Goal: Information Seeking & Learning: Check status

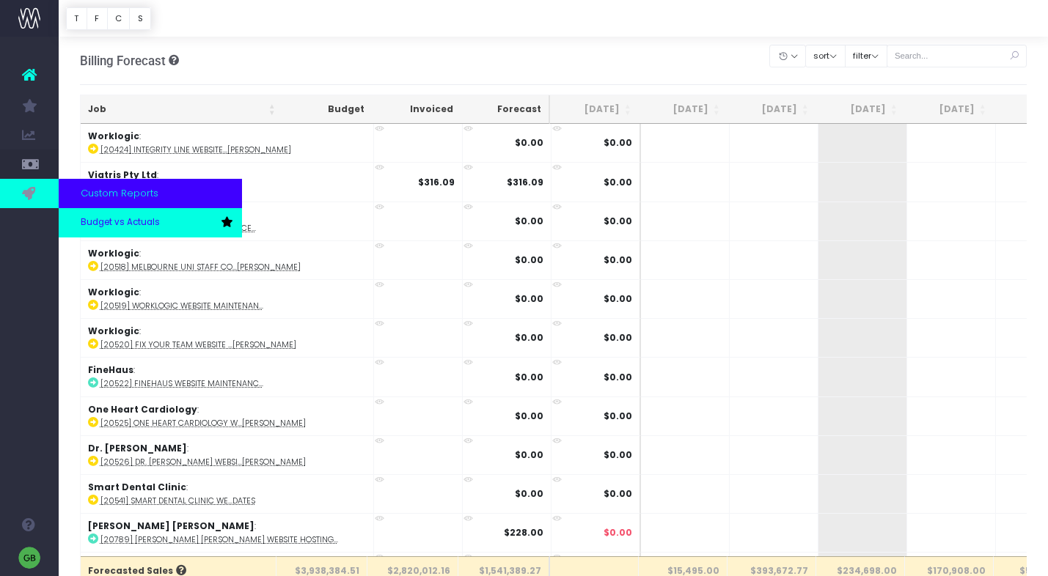
click at [95, 220] on span "Budget vs Actuals" at bounding box center [120, 222] width 79 height 13
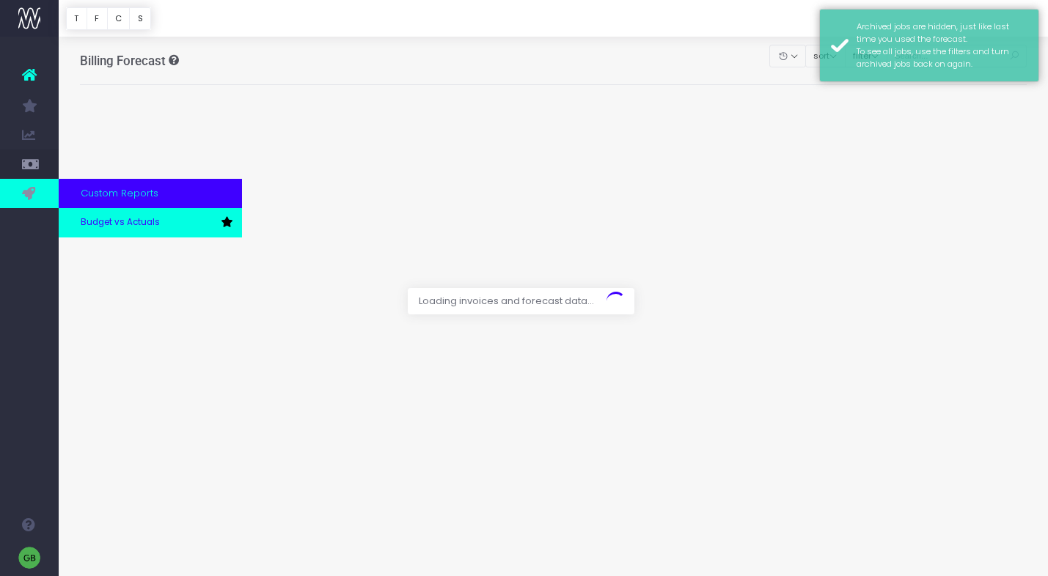
click at [144, 222] on span "Budget vs Actuals" at bounding box center [120, 222] width 79 height 13
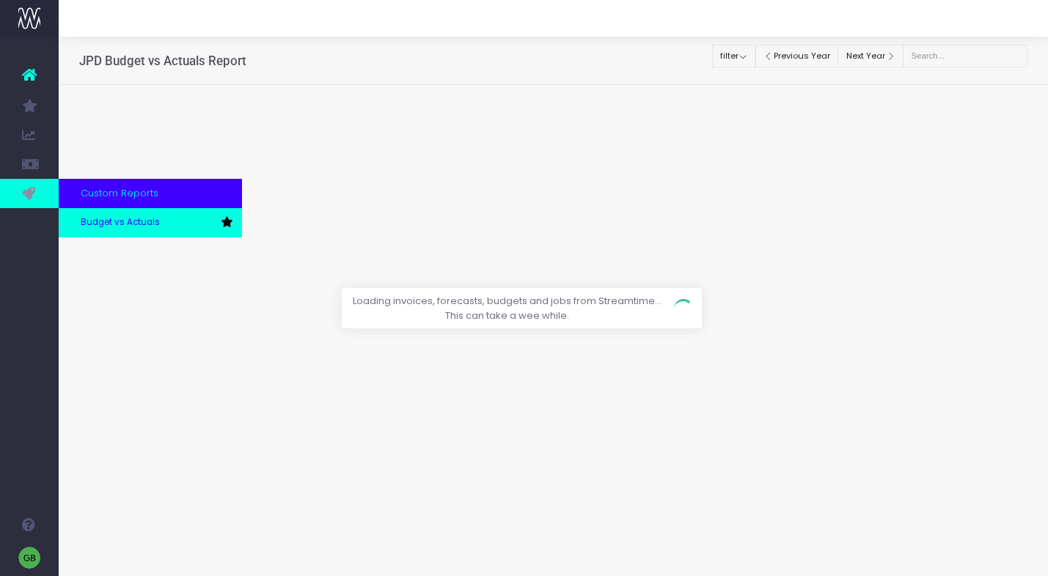
click at [88, 228] on span "Budget vs Actuals" at bounding box center [120, 222] width 79 height 13
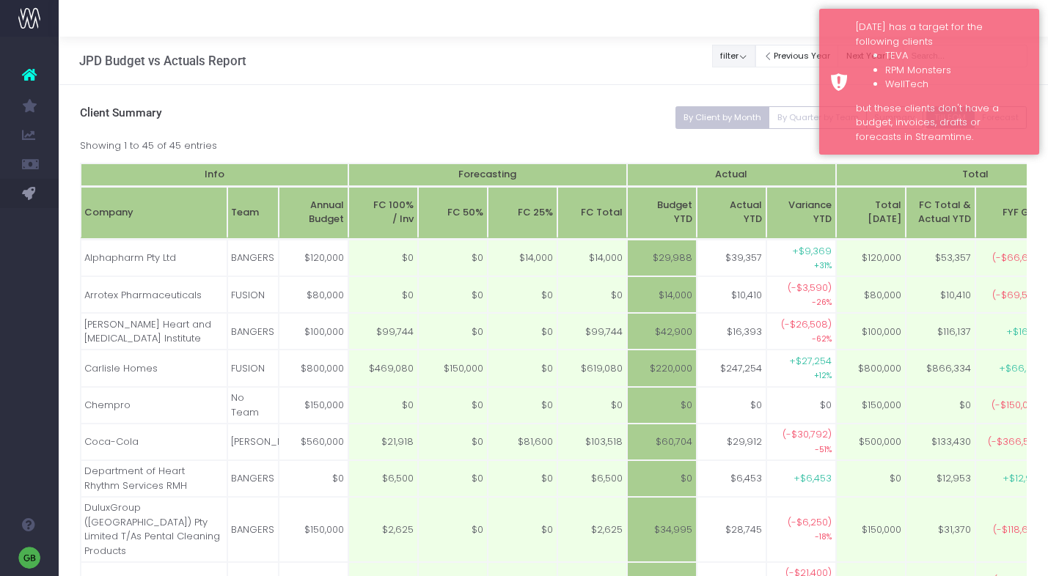
click at [755, 56] on button "filter" at bounding box center [733, 56] width 43 height 23
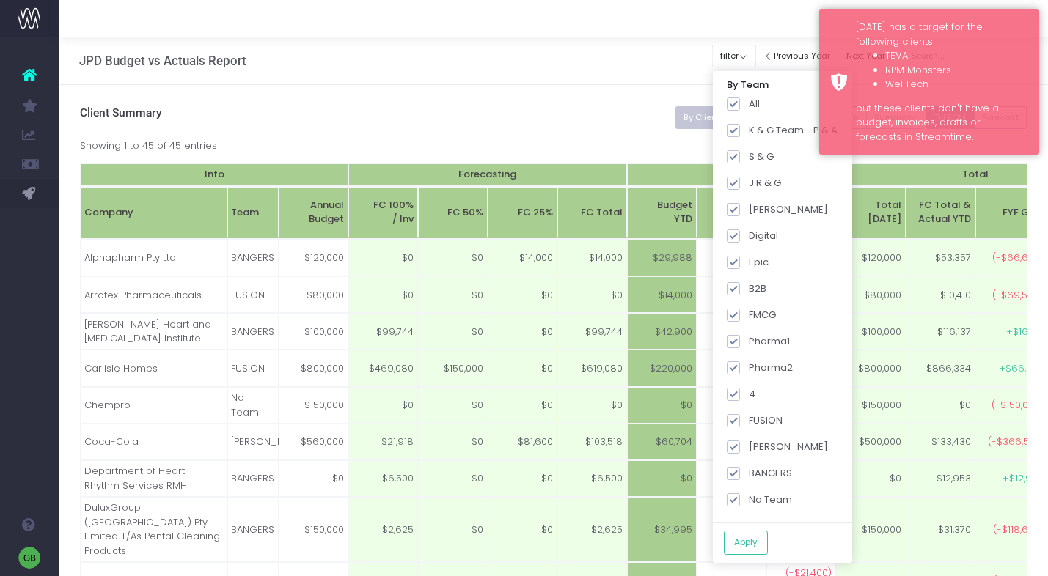
click at [659, 45] on div "JPD Budget vs Actuals Report Track Revenue against predefined targets Clear Fil…" at bounding box center [553, 61] width 989 height 48
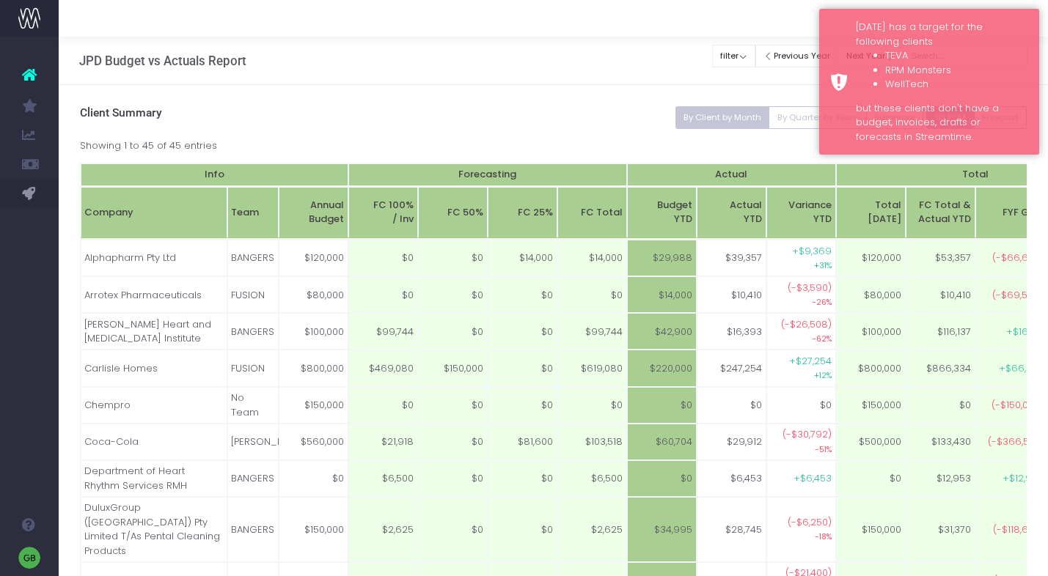
click at [99, 220] on th "Company" at bounding box center [154, 213] width 147 height 52
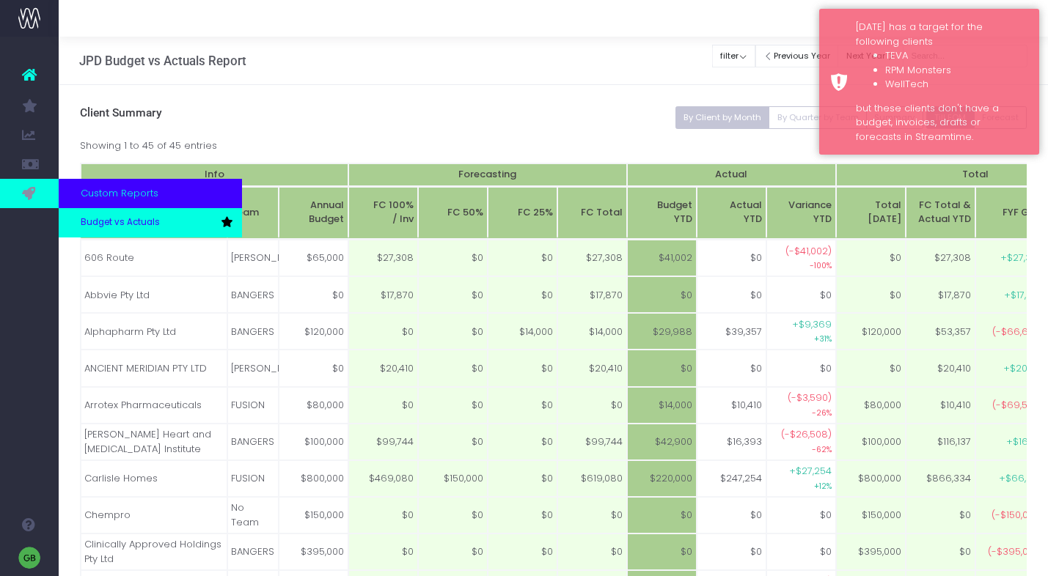
click at [109, 224] on span "Budget vs Actuals" at bounding box center [120, 222] width 79 height 13
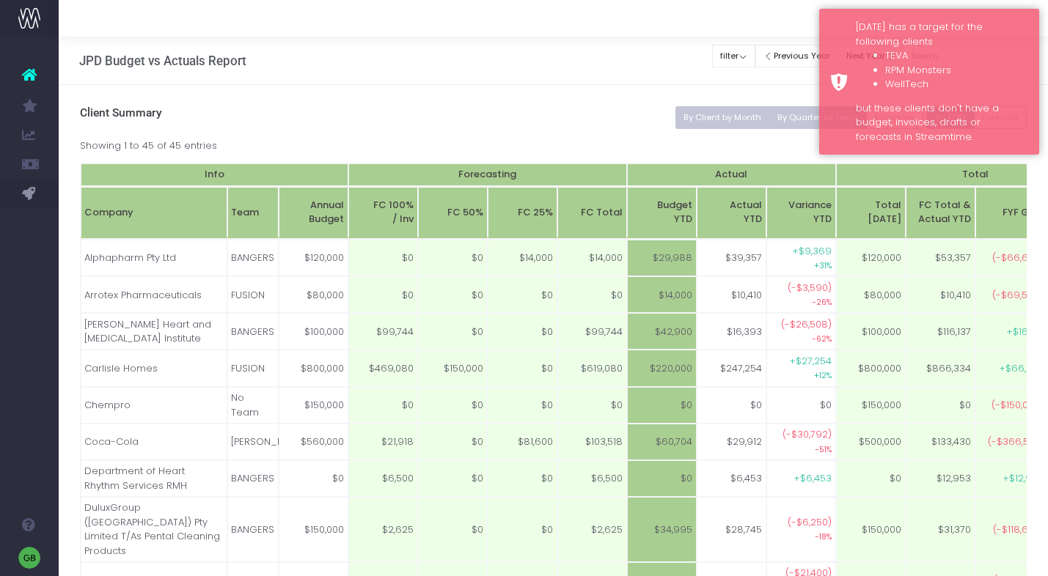
click at [803, 116] on button "By Quarter by Team" at bounding box center [818, 117] width 98 height 23
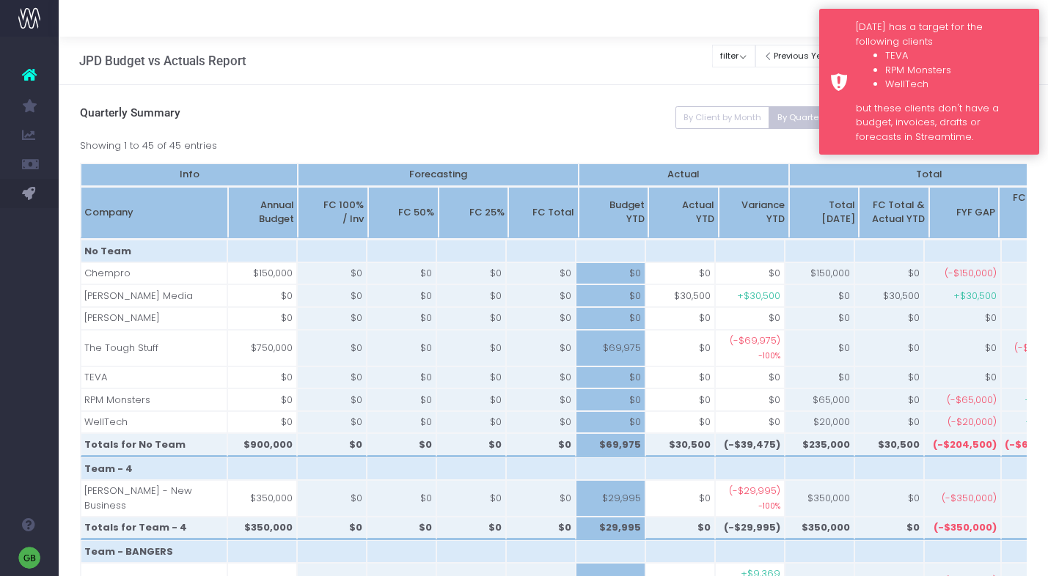
click at [843, 37] on div "[DATE] has a target for the following clients TEVA RPM Monsters WellTech but th…" at bounding box center [929, 82] width 220 height 146
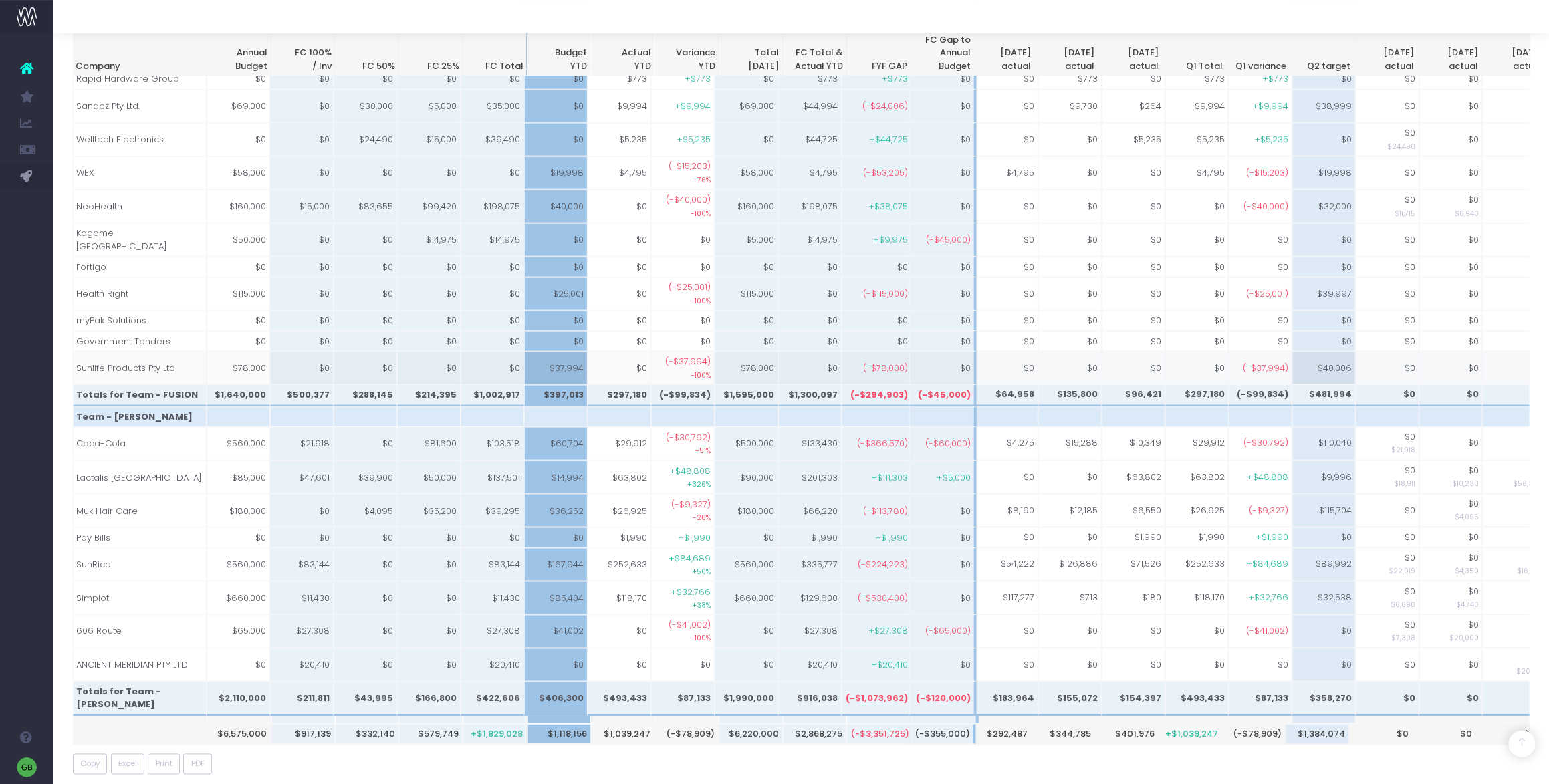
scroll to position [0, 58]
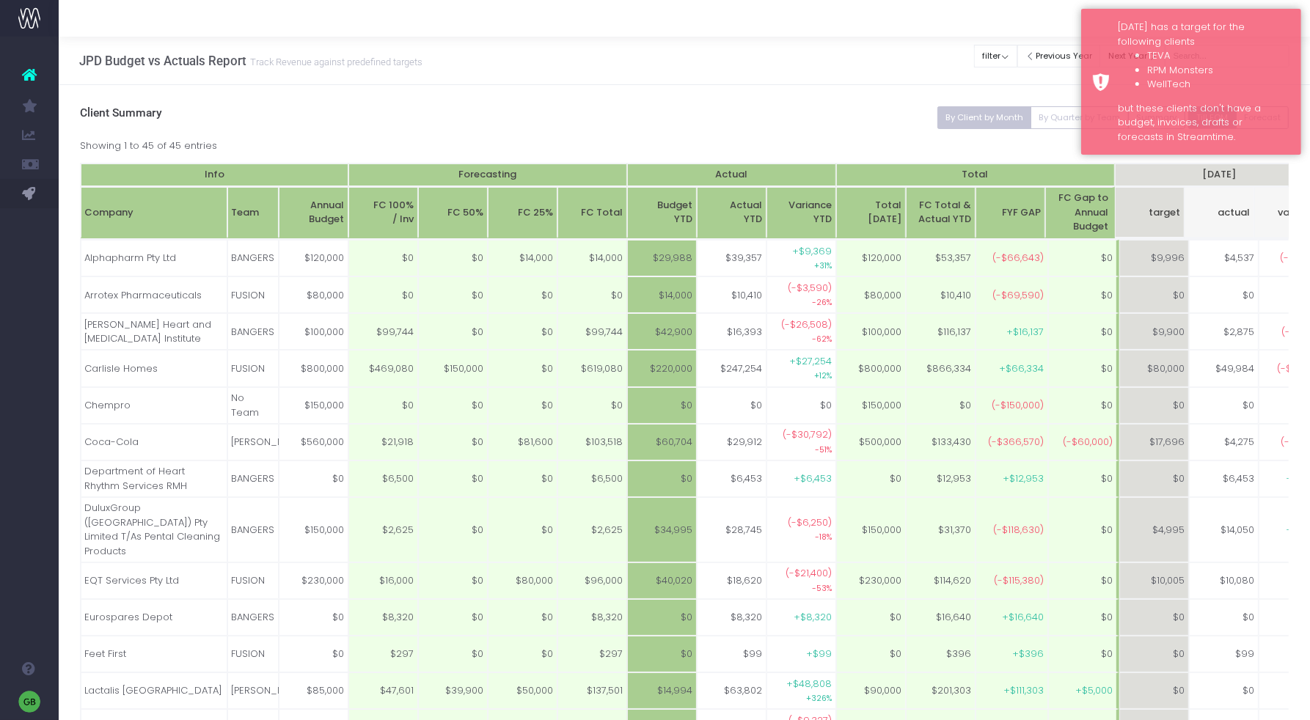
drag, startPoint x: 897, startPoint y: 88, endPoint x: 1037, endPoint y: 34, distance: 150.2
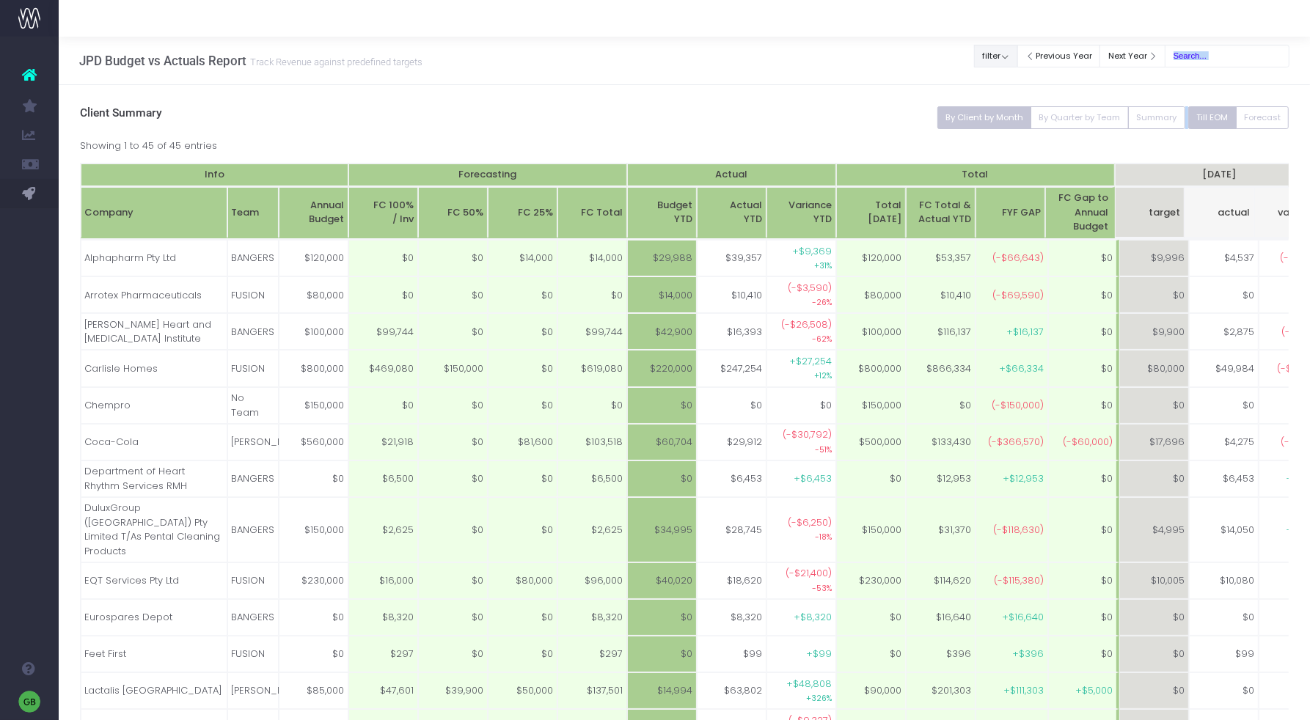
click at [1017, 54] on button "filter" at bounding box center [995, 56] width 43 height 23
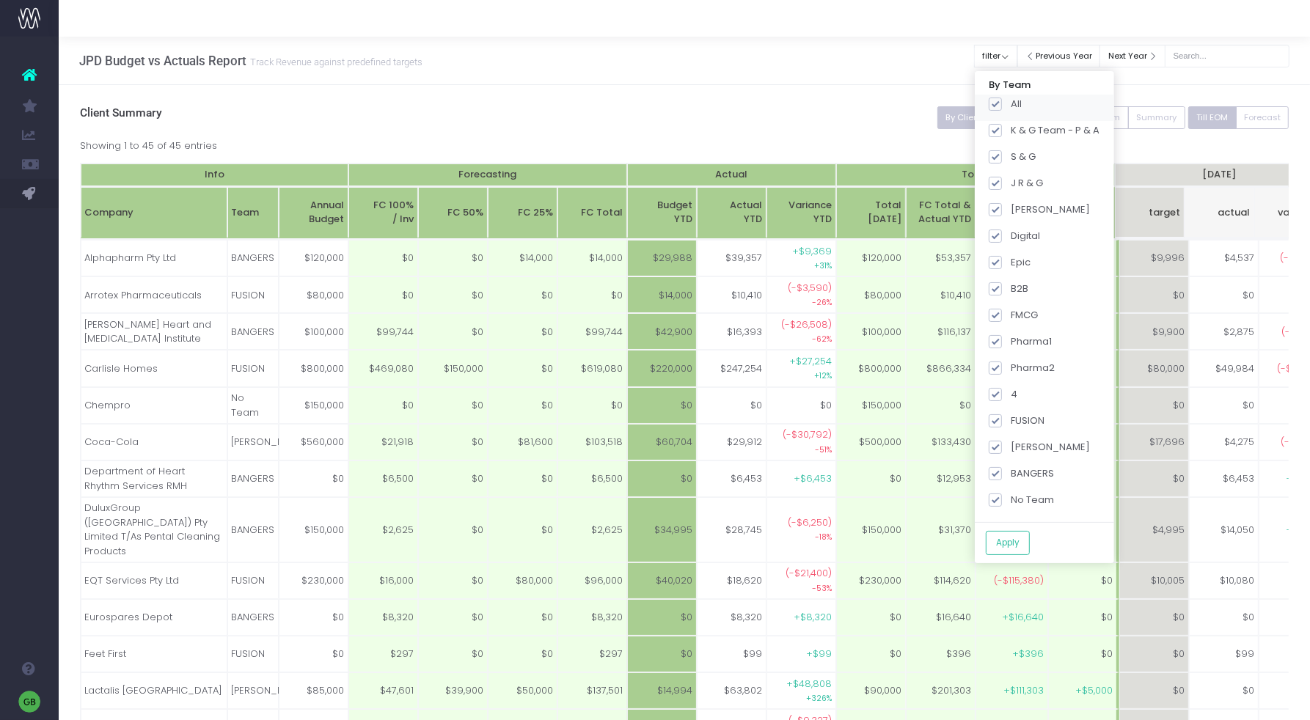
drag, startPoint x: 1013, startPoint y: 106, endPoint x: 1027, endPoint y: 124, distance: 23.0
click at [1002, 106] on span at bounding box center [995, 104] width 13 height 13
click at [1013, 106] on input "All" at bounding box center [1016, 102] width 10 height 10
checkbox input "false"
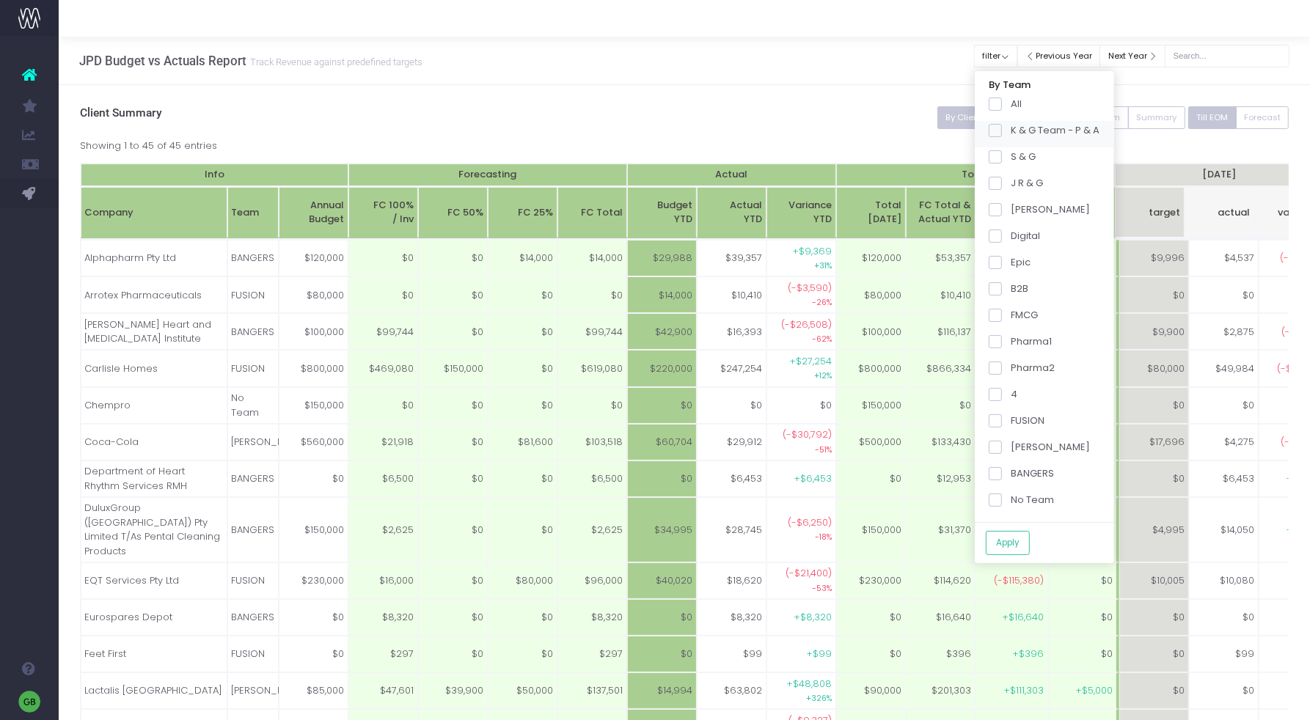
checkbox input "false"
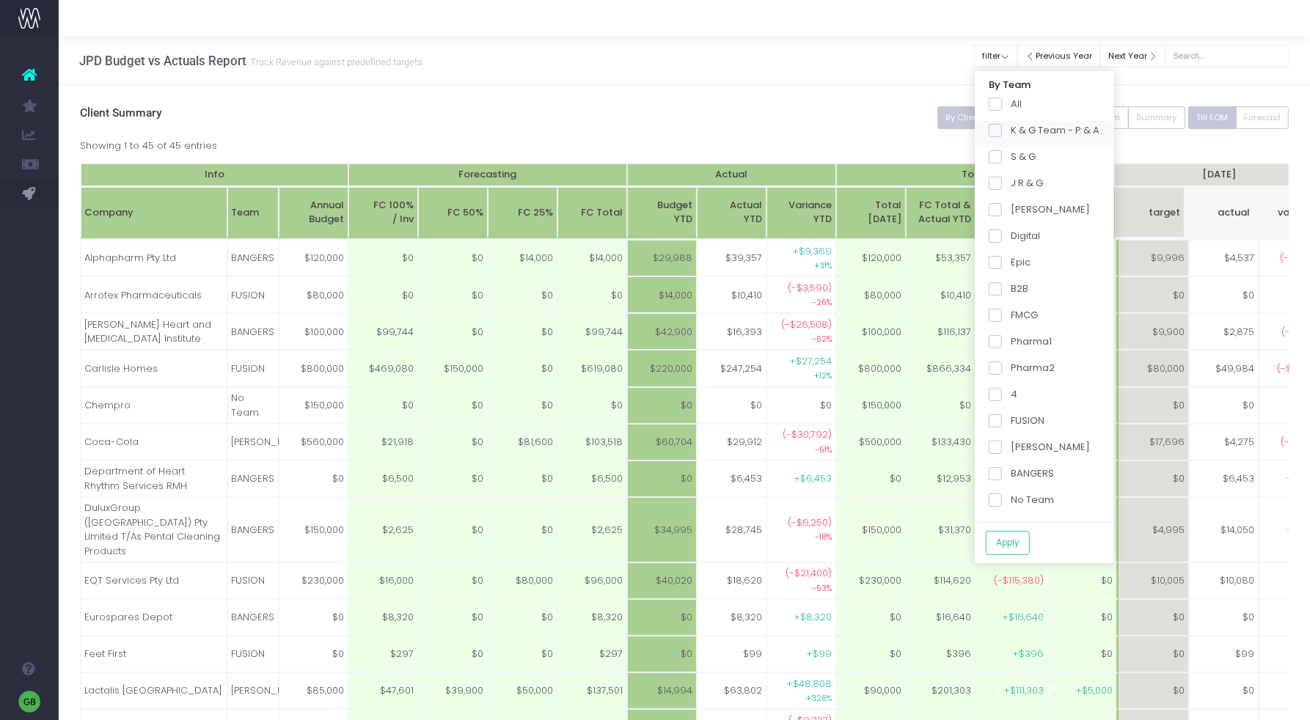
checkbox input "false"
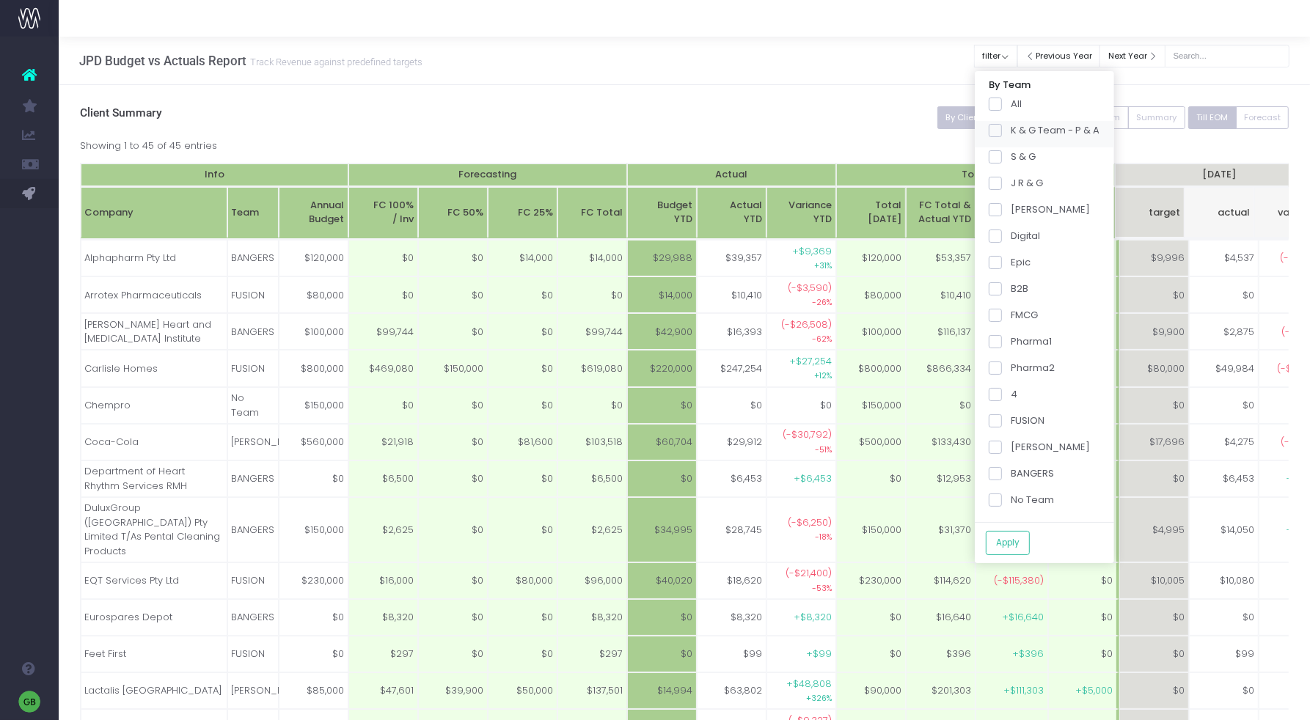
checkbox input "false"
click at [730, 107] on h3 "Client Summary" at bounding box center [684, 113] width 1209 height 14
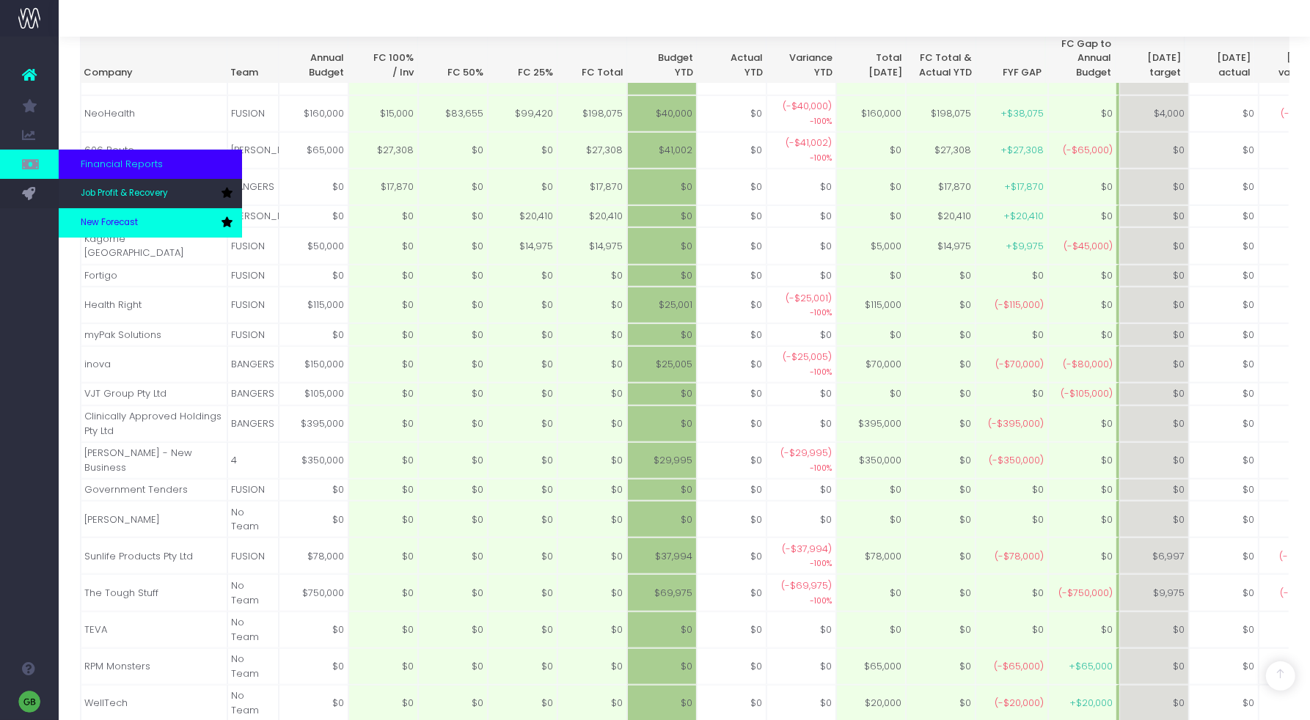
scroll to position [1105, 0]
click at [98, 218] on span "New Forecast" at bounding box center [109, 222] width 57 height 13
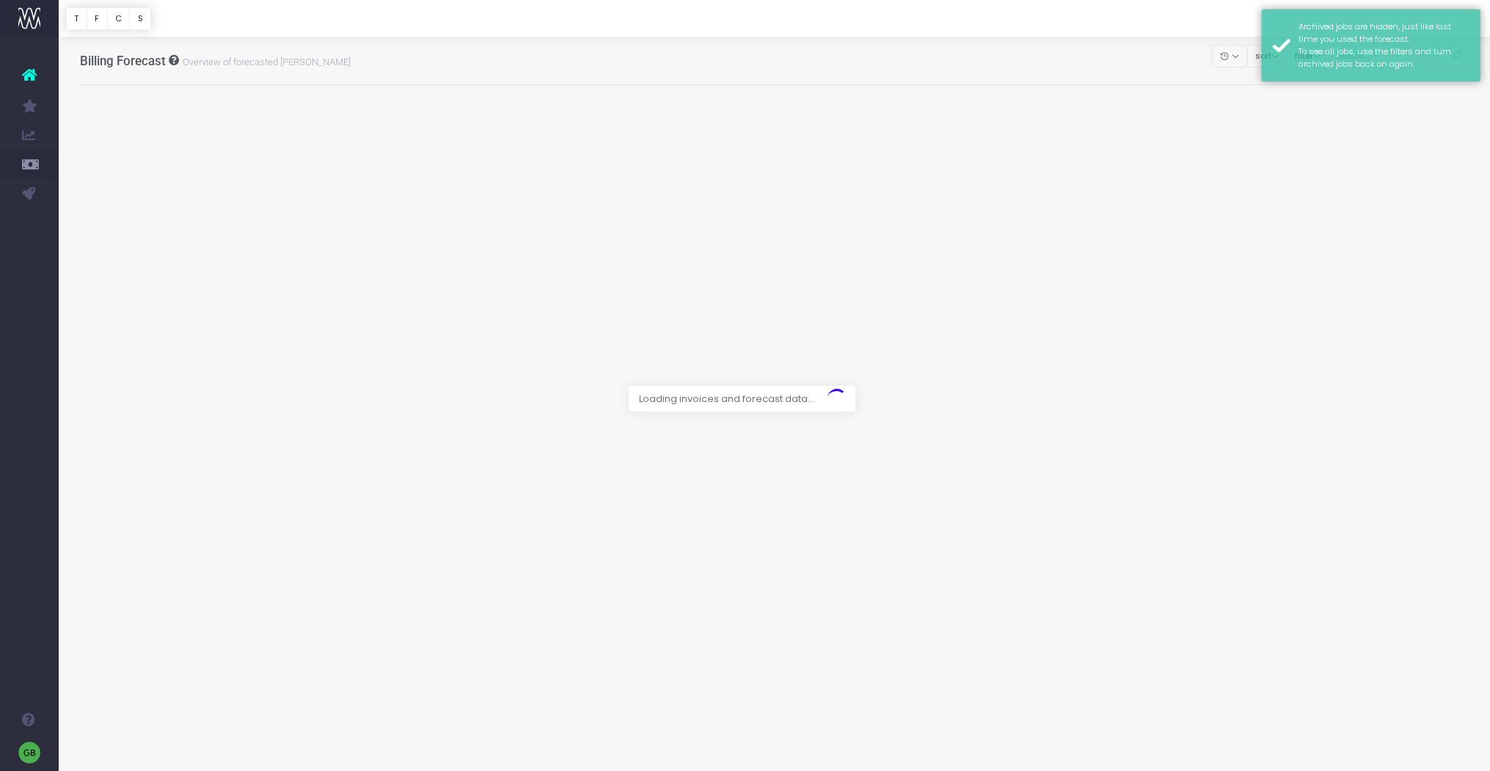
click at [1171, 59] on div at bounding box center [745, 385] width 1490 height 771
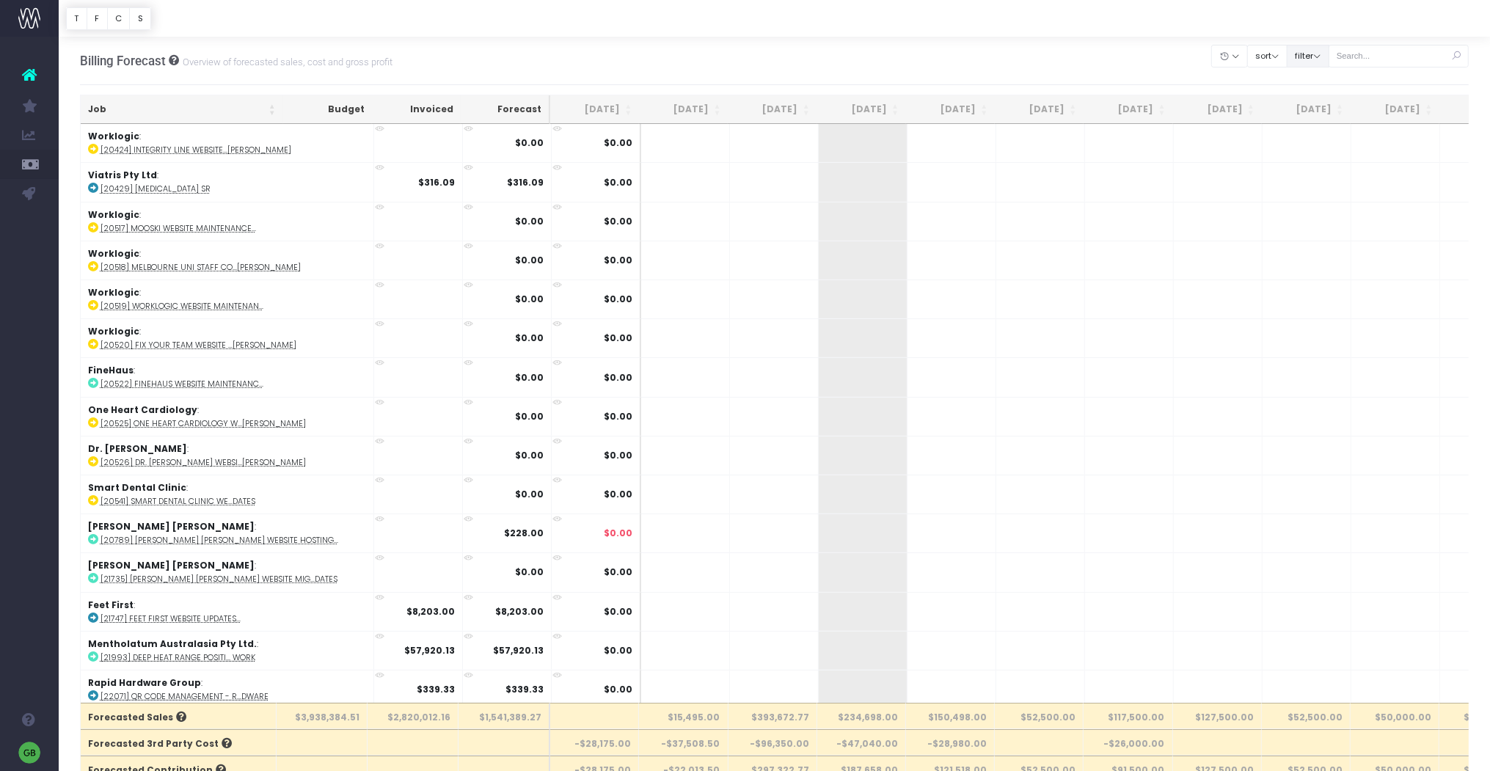
click at [1309, 55] on button "filter" at bounding box center [1307, 56] width 43 height 23
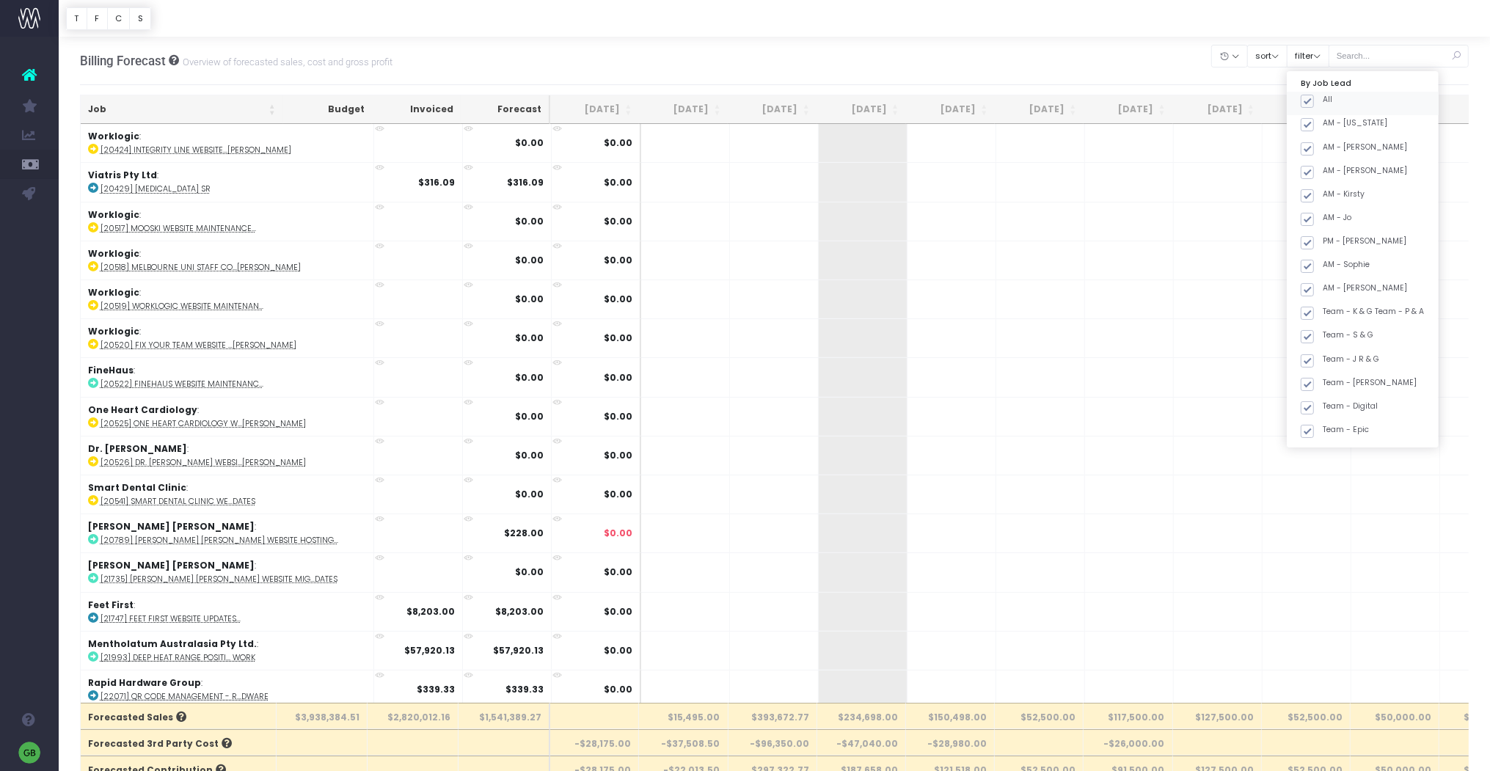
click at [1309, 98] on span at bounding box center [1306, 101] width 13 height 13
click at [1309, 98] on input "All" at bounding box center [1327, 99] width 10 height 10
checkbox input "false"
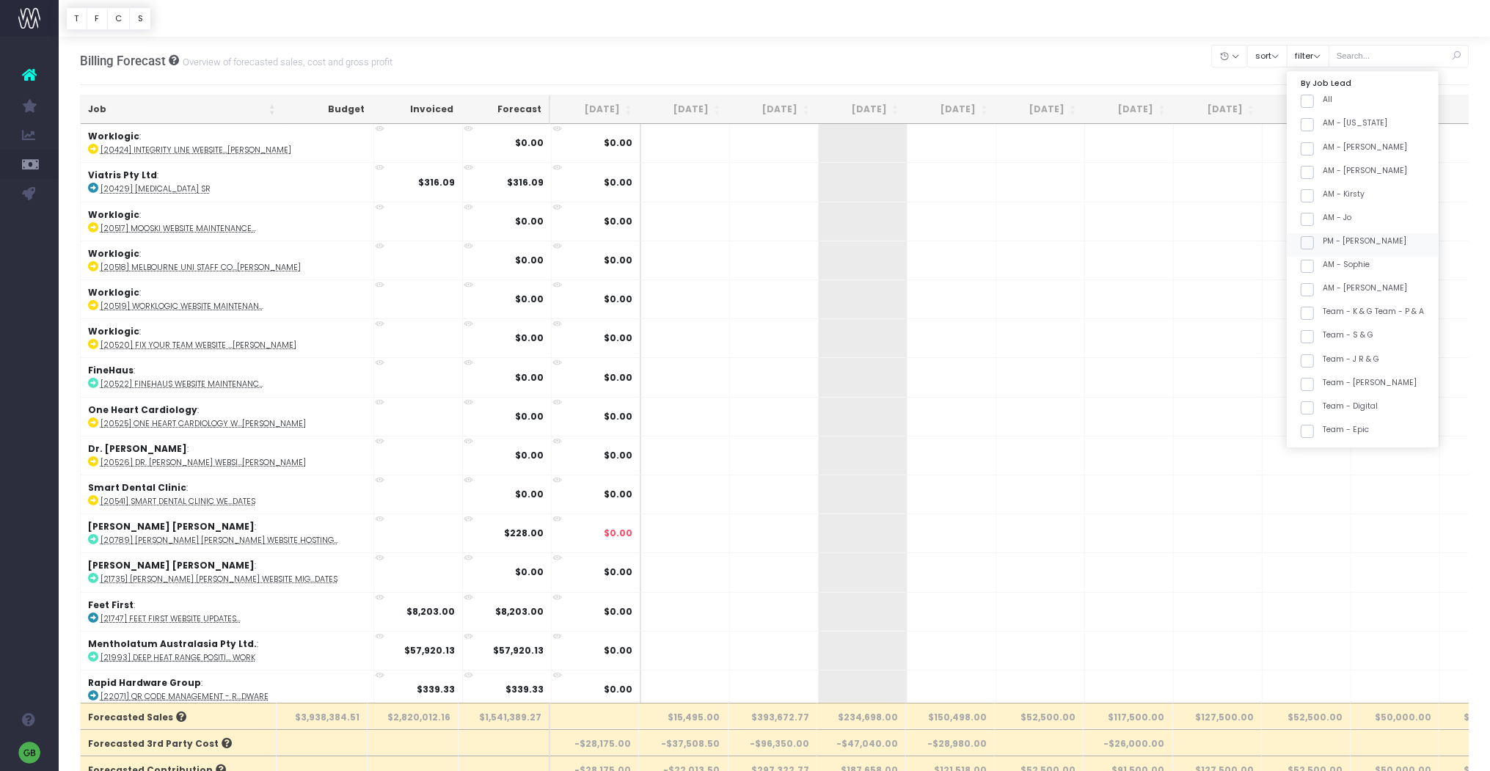
checkbox input "false"
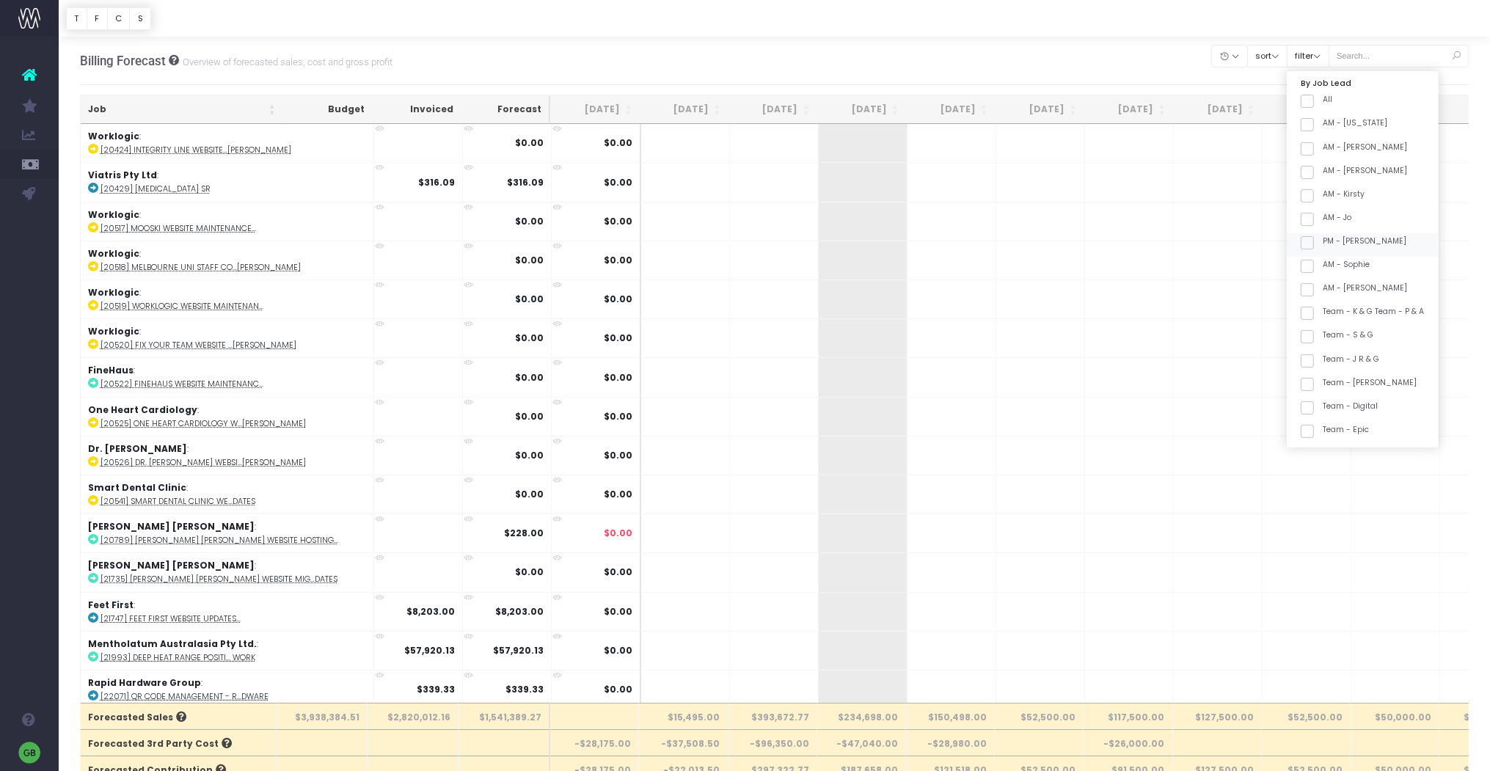
checkbox input "false"
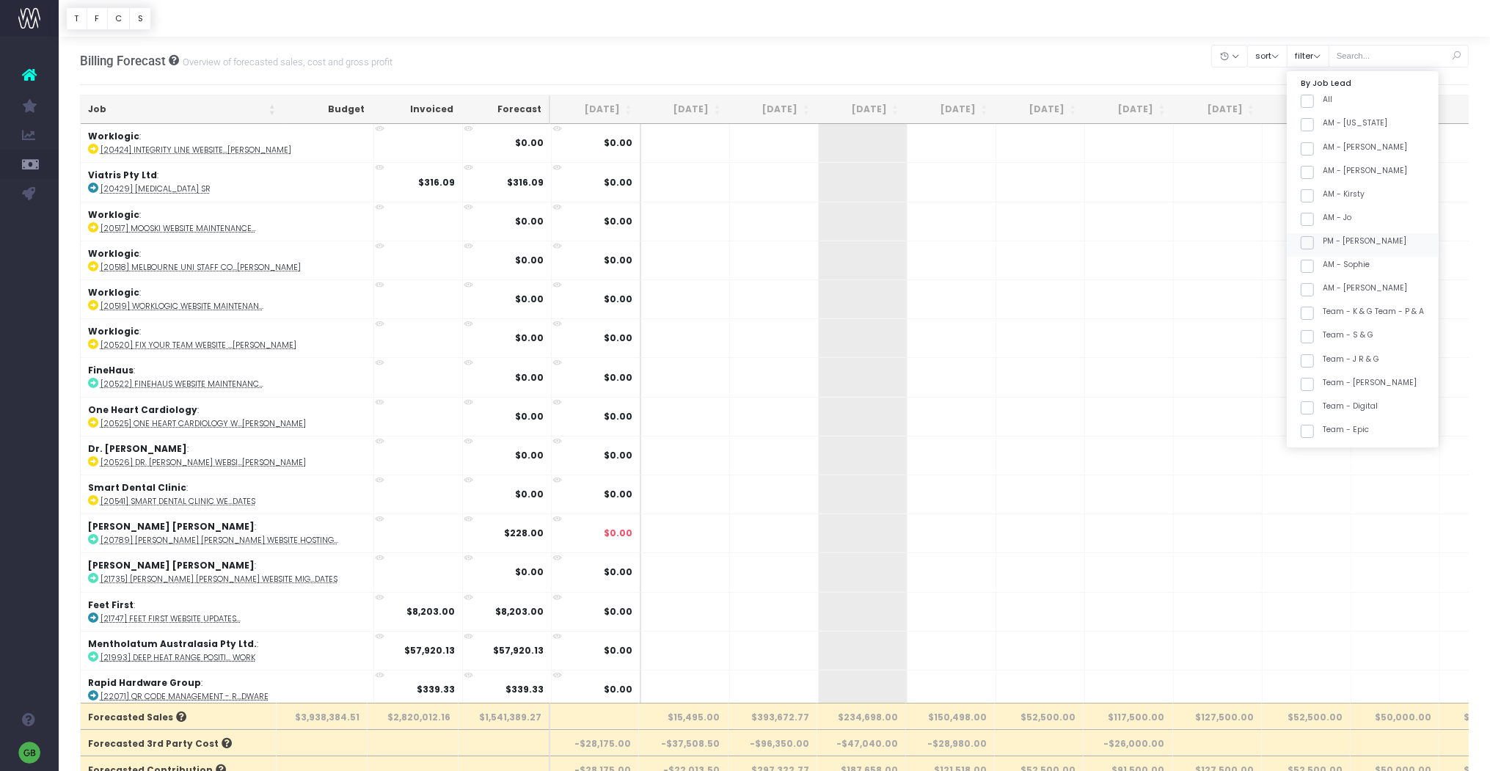
checkbox input "false"
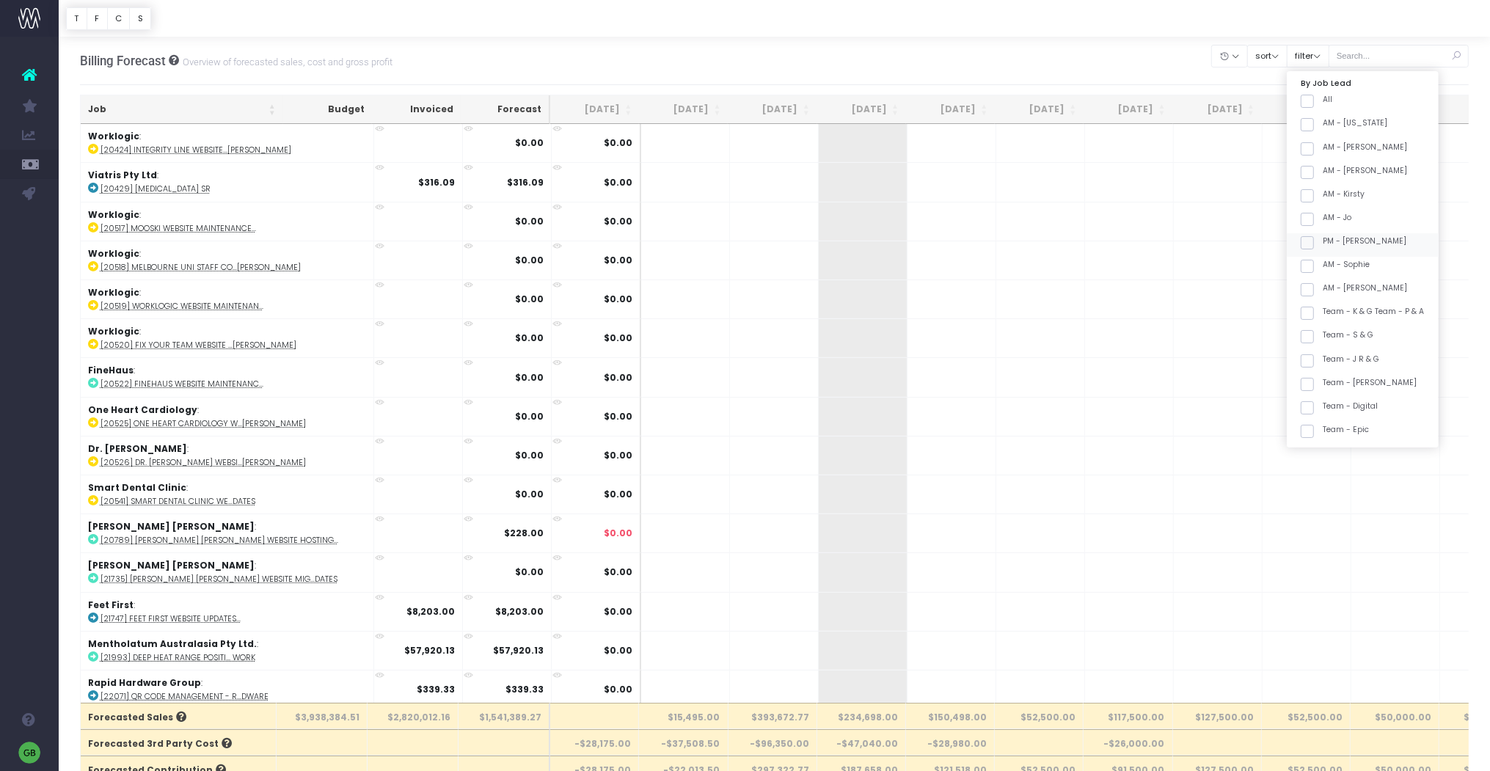
checkbox input "false"
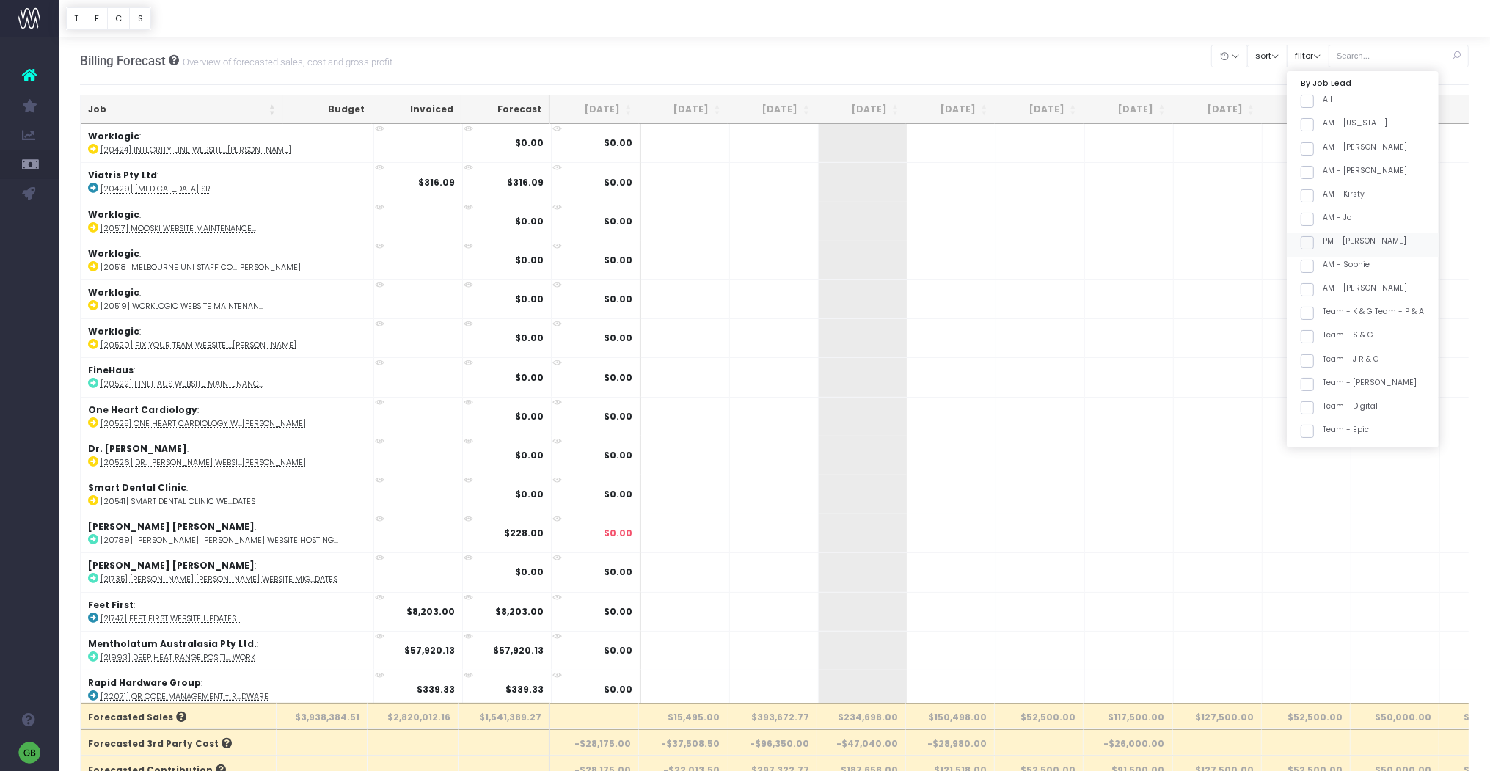
checkbox input "false"
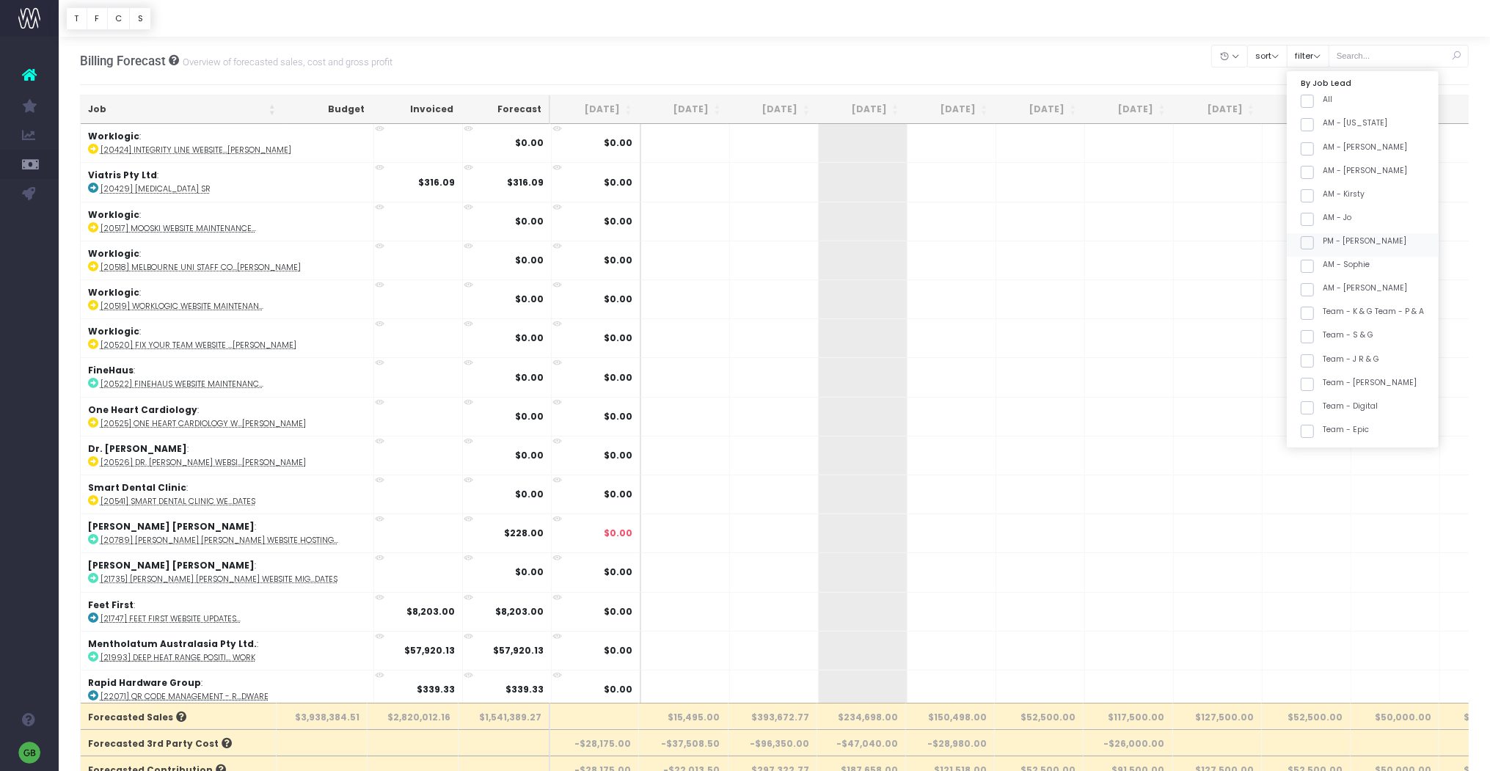
checkbox input "false"
click at [1309, 166] on span at bounding box center [1306, 170] width 13 height 13
click at [1309, 166] on input "Team - Pharma2" at bounding box center [1327, 168] width 10 height 10
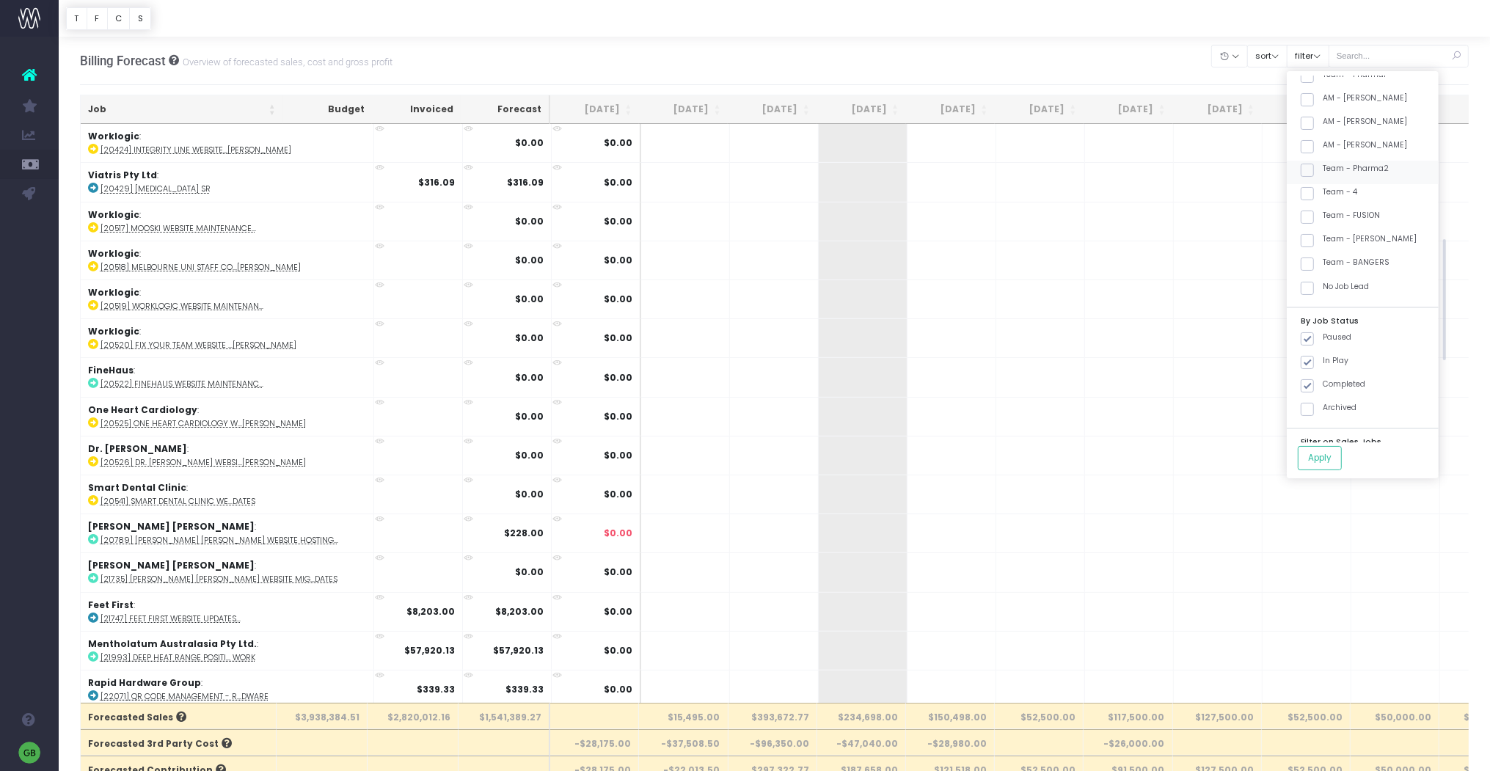
checkbox input "true"
click at [1309, 265] on span at bounding box center [1306, 263] width 13 height 13
click at [1309, 265] on input "Team - BANGERS" at bounding box center [1327, 262] width 10 height 10
checkbox input "true"
click at [1309, 458] on button "Apply" at bounding box center [1319, 458] width 44 height 24
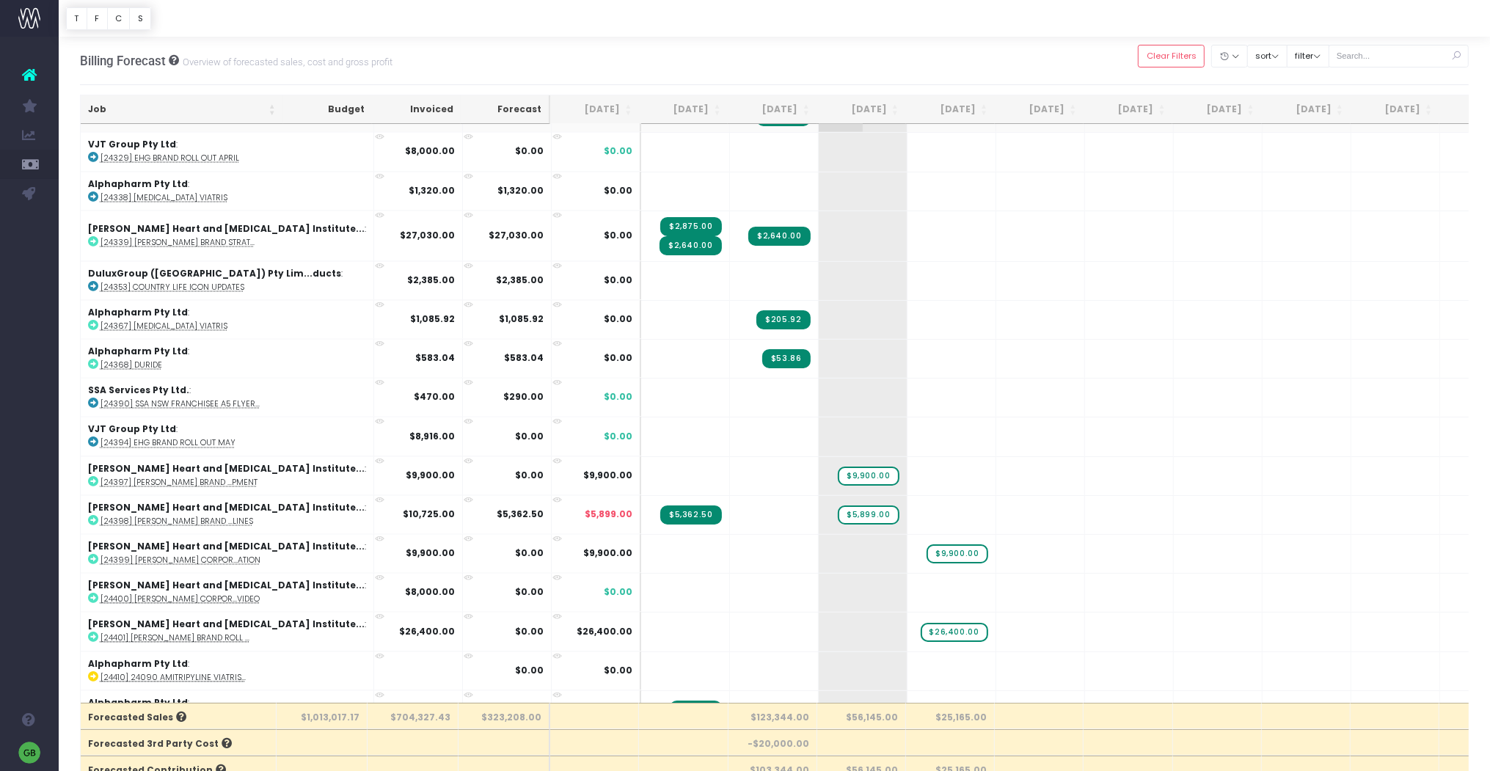
scroll to position [3016, 0]
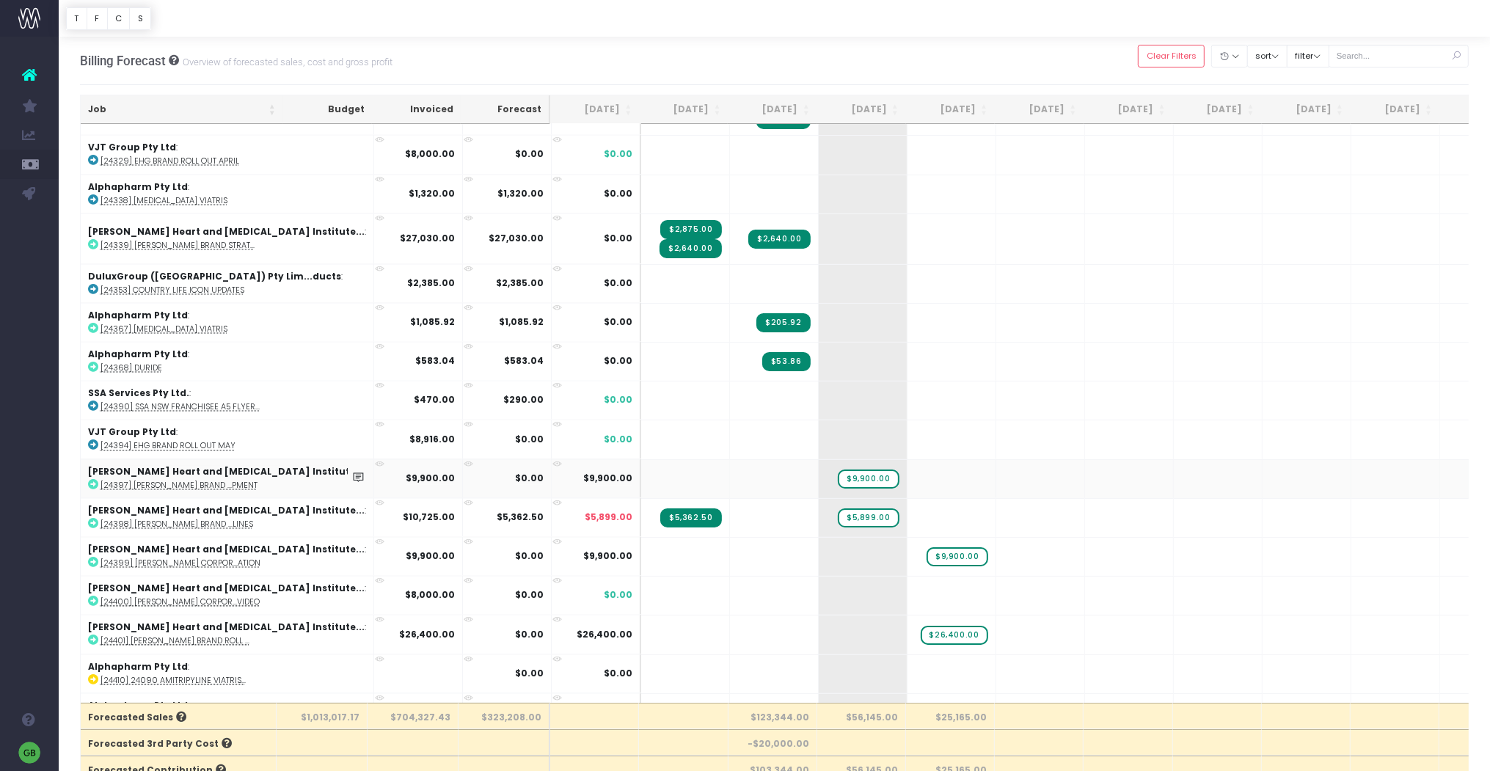
click at [238, 480] on abbr "[24397] [PERSON_NAME] Brand ...pment" at bounding box center [178, 485] width 157 height 11
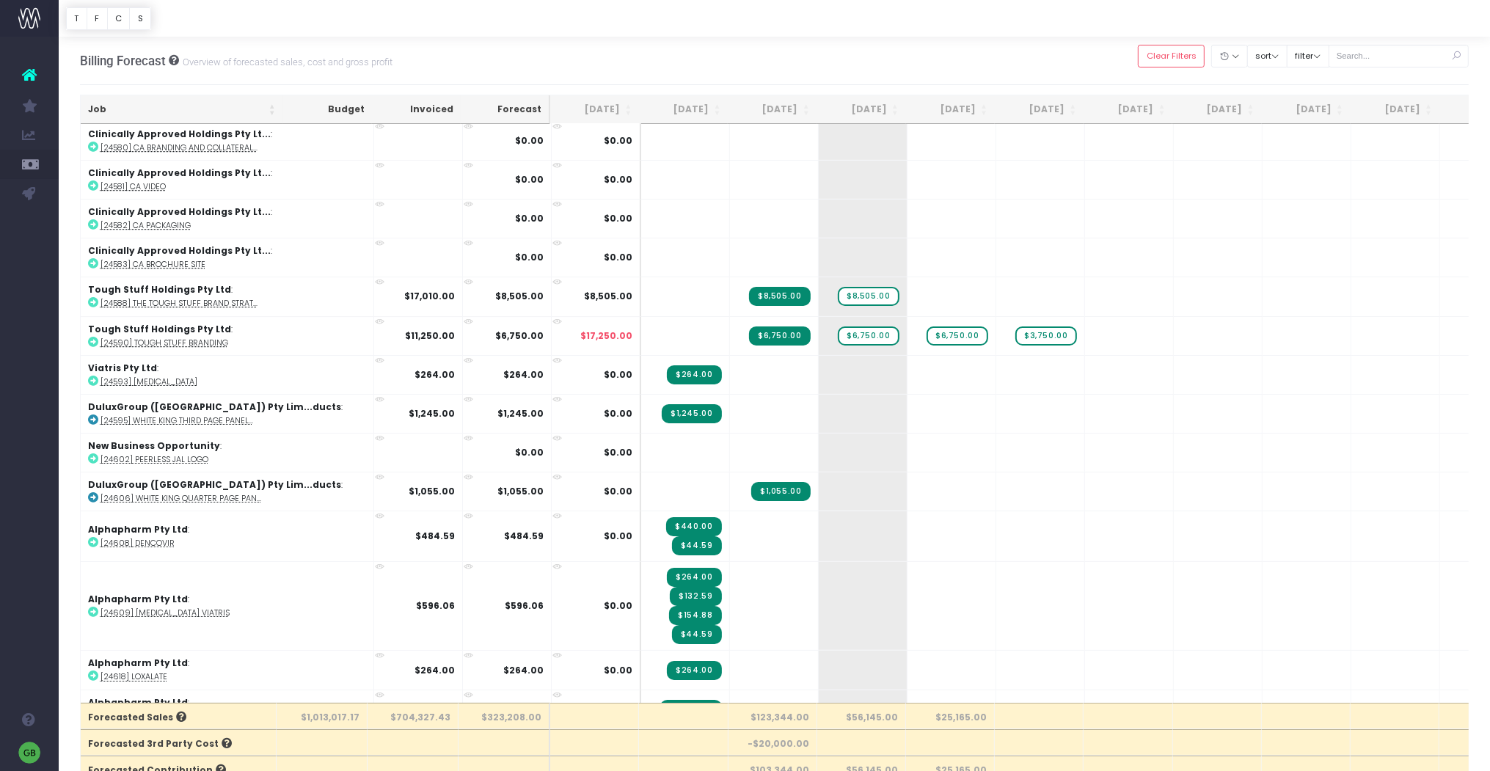
scroll to position [5205, 0]
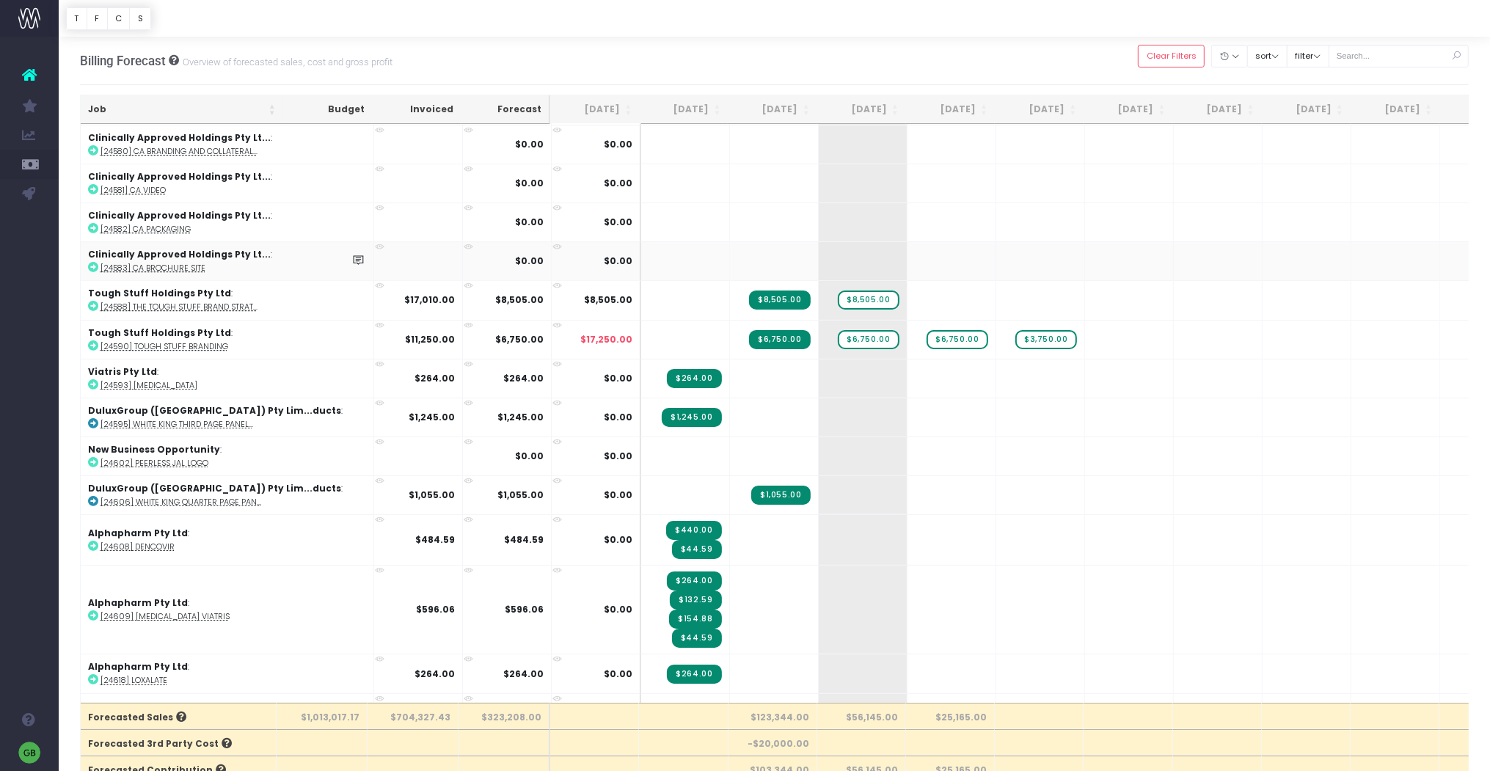
click at [188, 263] on abbr "[24583] CA Brochure Site" at bounding box center [152, 268] width 105 height 11
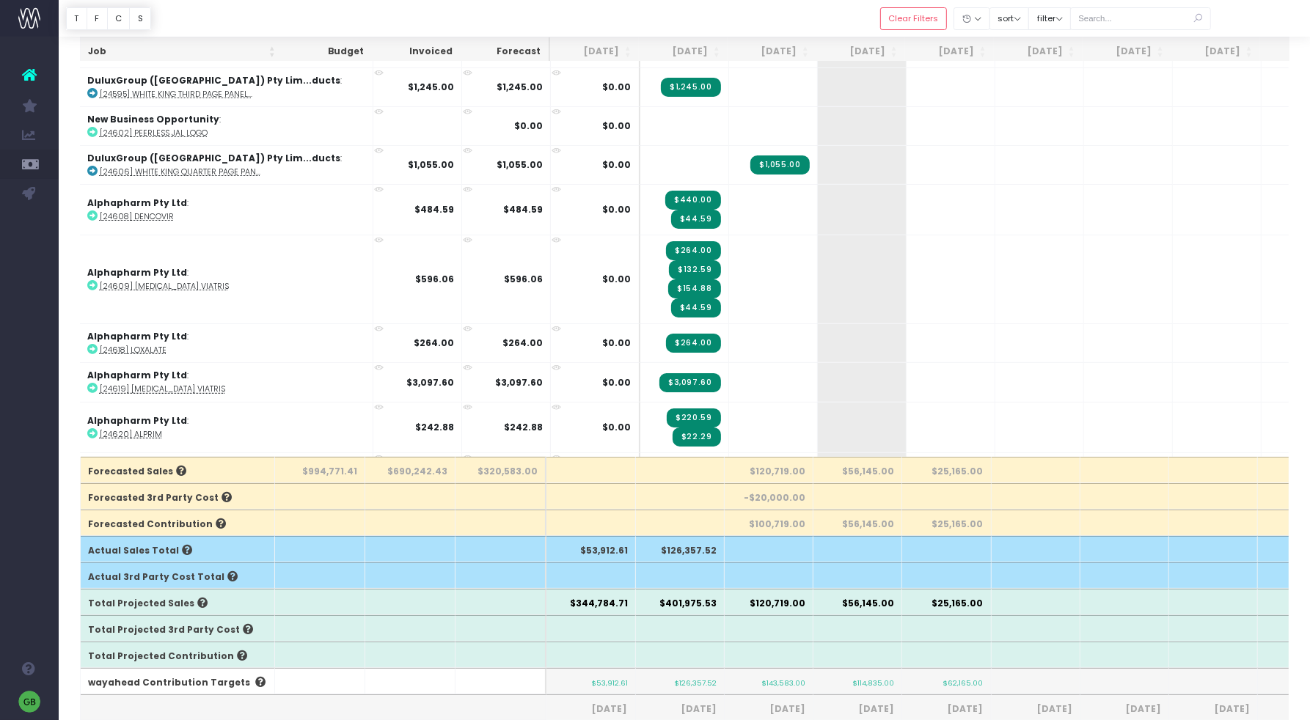
scroll to position [0, 1]
